Goal: Transaction & Acquisition: Purchase product/service

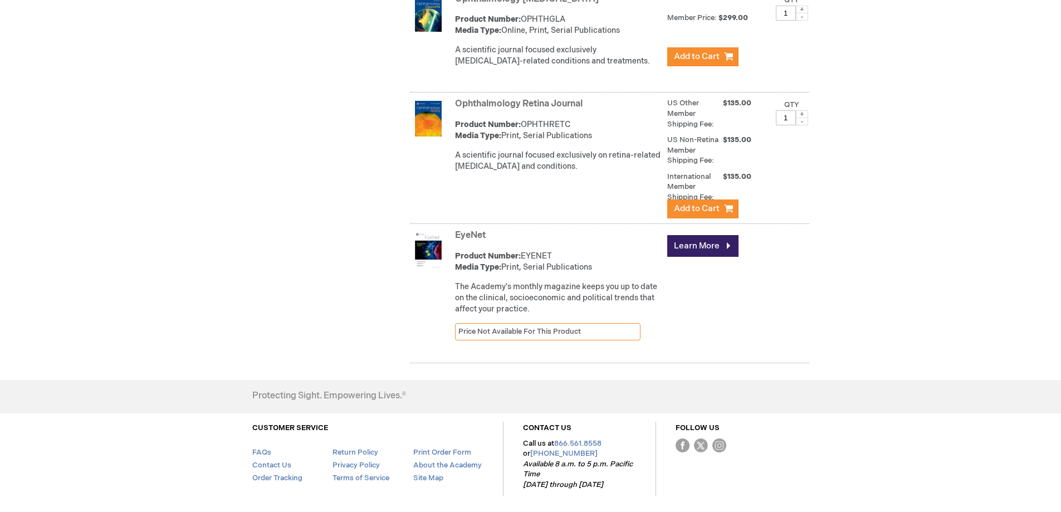
scroll to position [3223, 0]
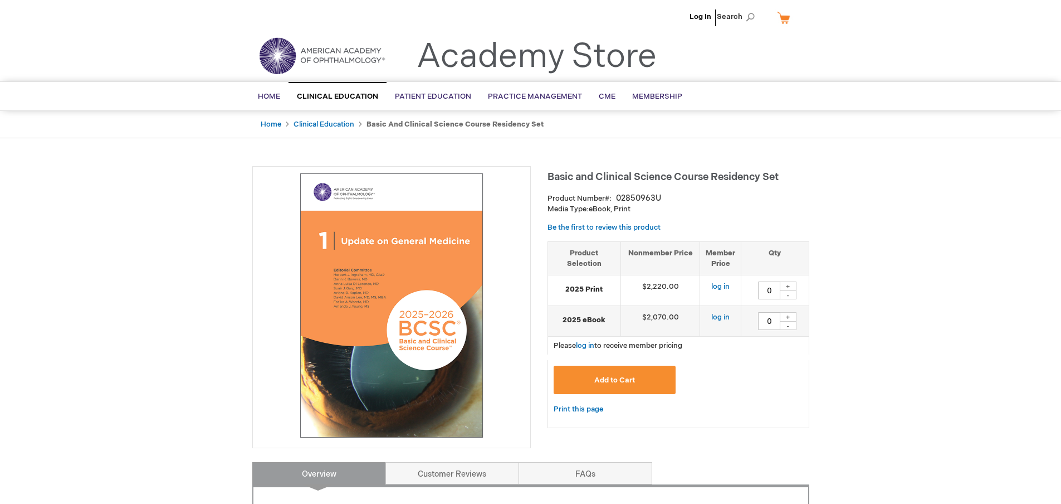
type input "0"
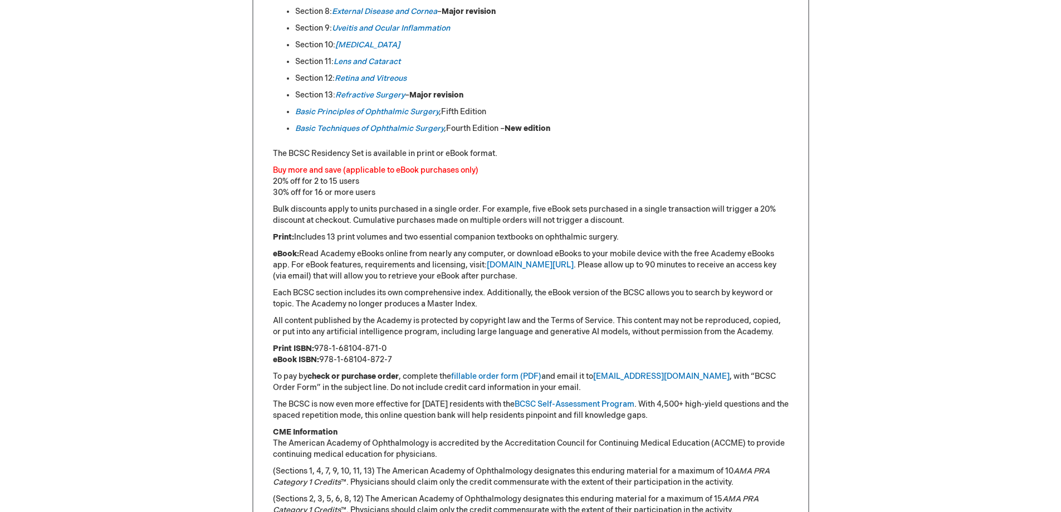
scroll to position [780, 0]
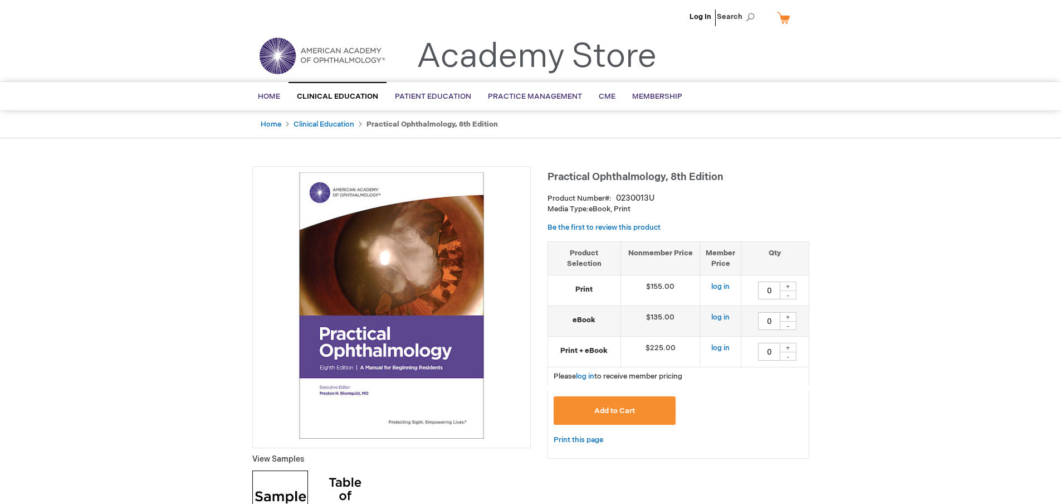
type input "0"
